Goal: Navigation & Orientation: Find specific page/section

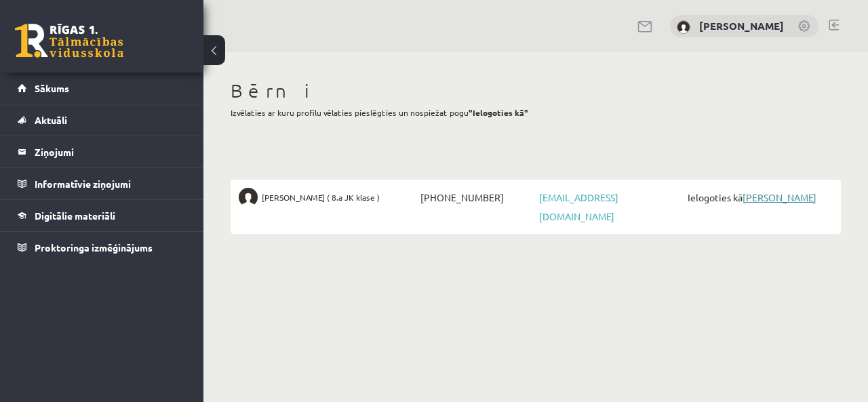
click at [766, 196] on link "[PERSON_NAME]" at bounding box center [780, 197] width 74 height 12
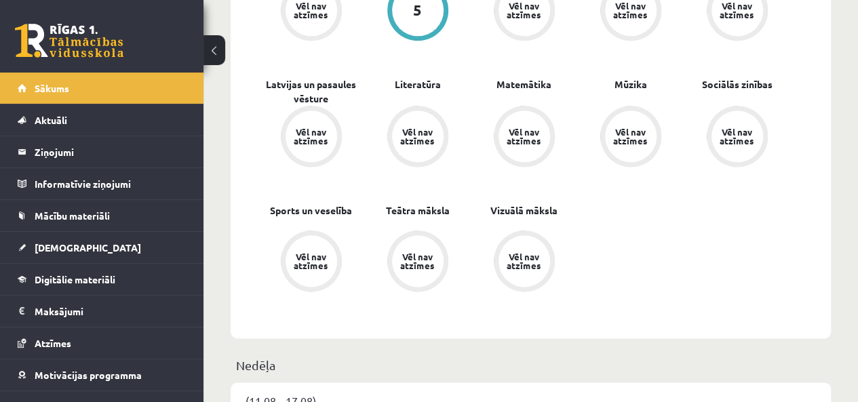
scroll to position [814, 0]
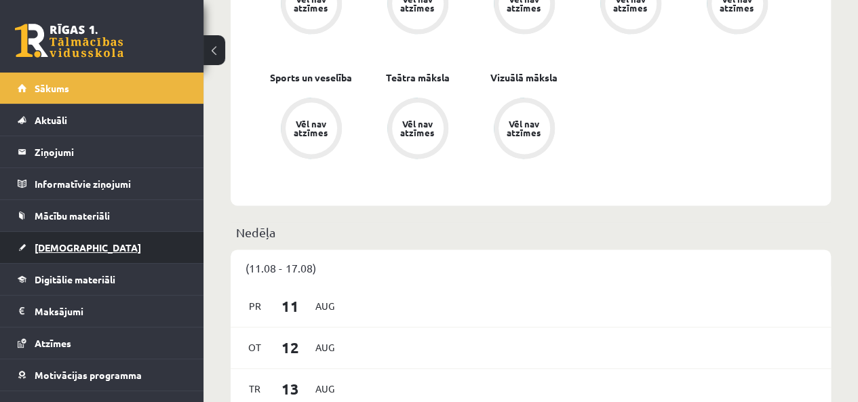
click at [93, 237] on link "[DEMOGRAPHIC_DATA]" at bounding box center [102, 247] width 169 height 31
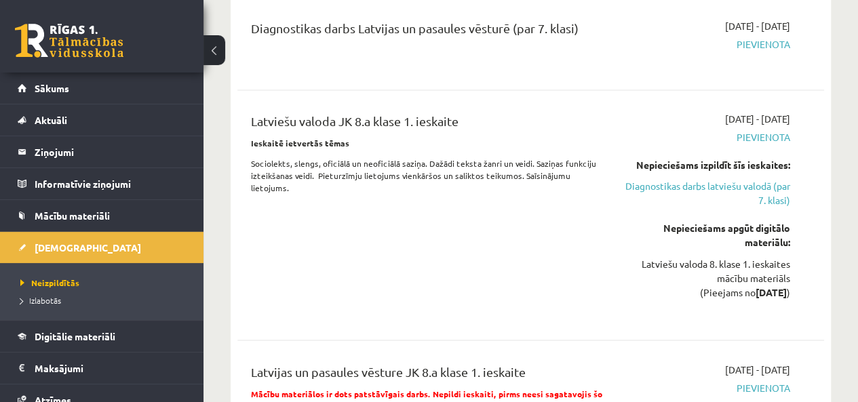
scroll to position [882, 0]
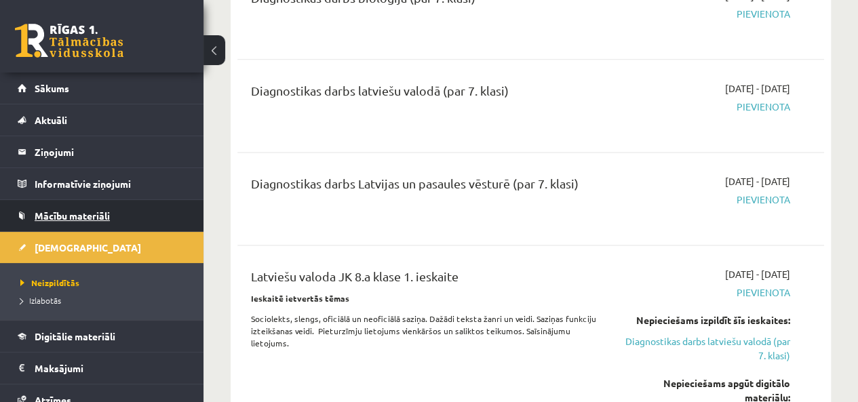
click at [92, 218] on span "Mācību materiāli" at bounding box center [72, 216] width 75 height 12
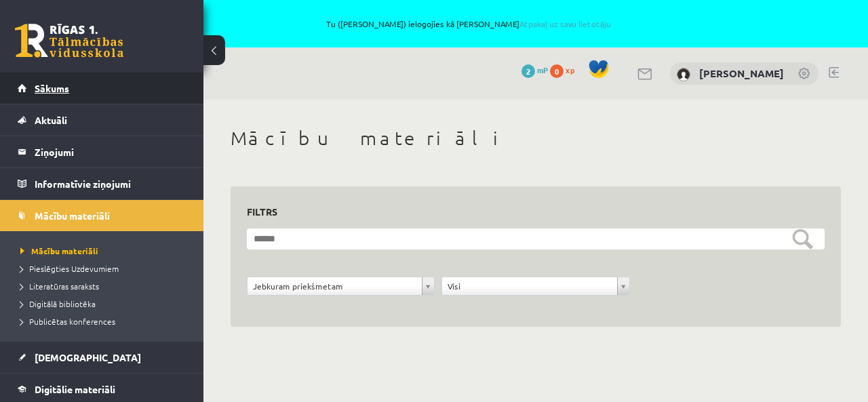
click at [60, 91] on span "Sākums" at bounding box center [52, 88] width 35 height 12
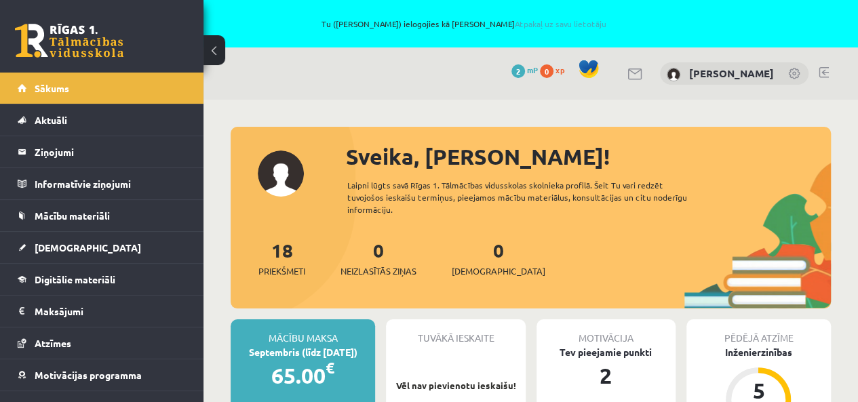
click at [825, 70] on link at bounding box center [824, 72] width 10 height 11
